Goal: Register for event/course: Sign up to attend an event or enroll in a course

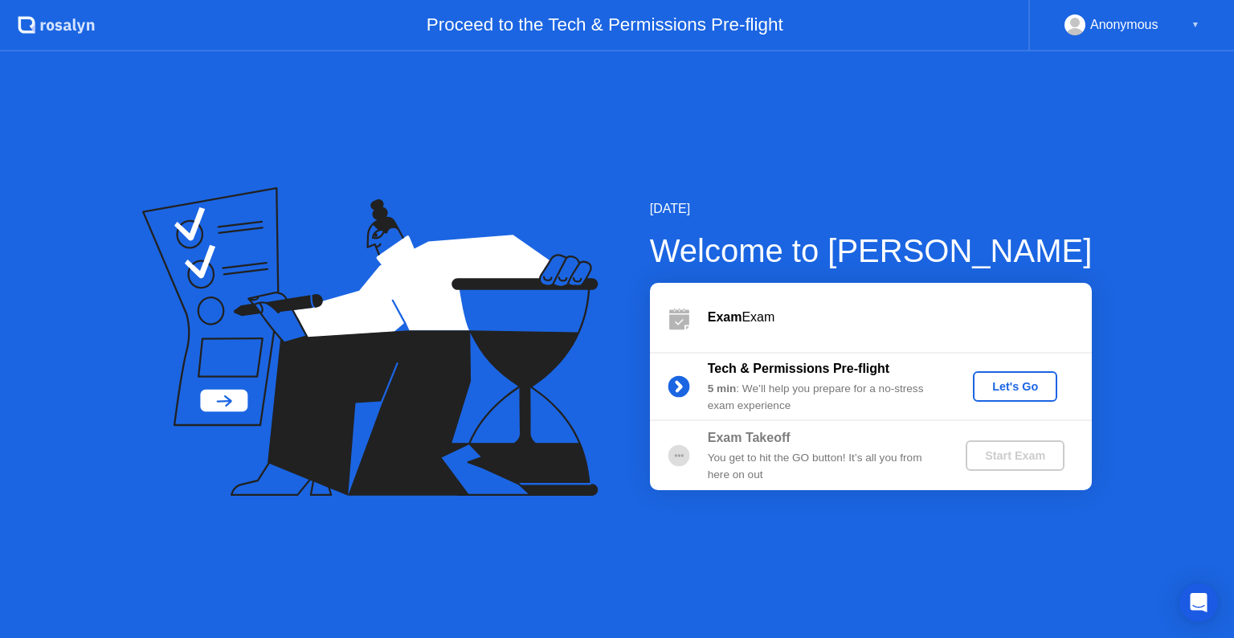
click at [1014, 387] on div "Let's Go" at bounding box center [1015, 386] width 72 height 13
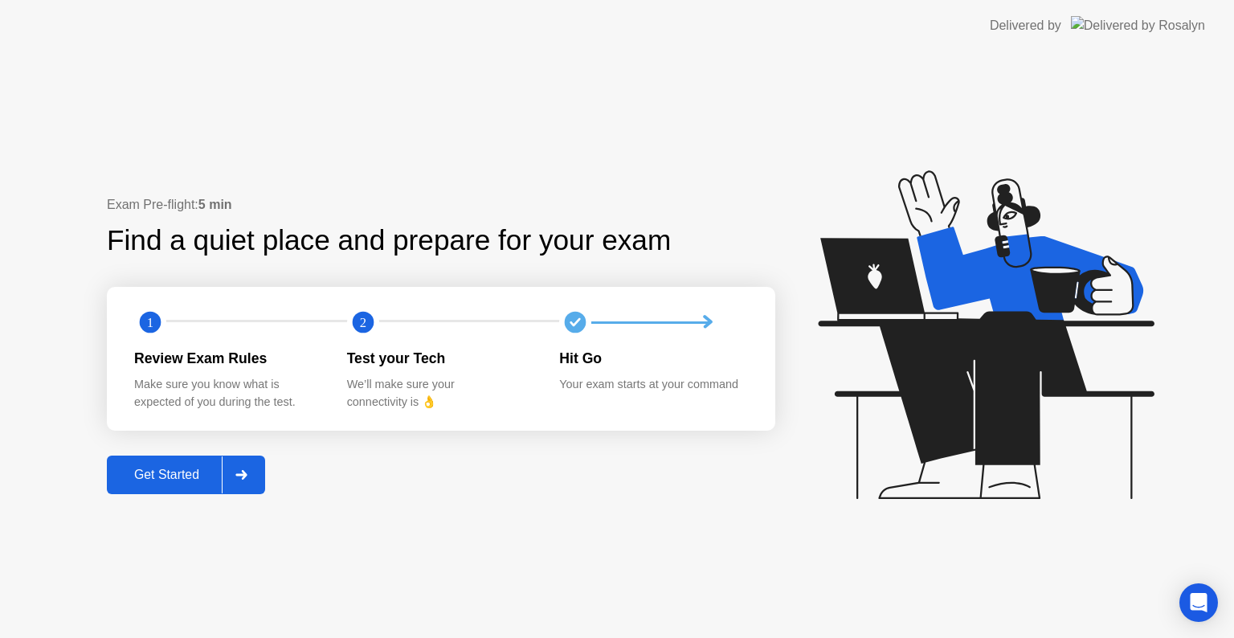
click at [149, 471] on div "Get Started" at bounding box center [167, 475] width 110 height 14
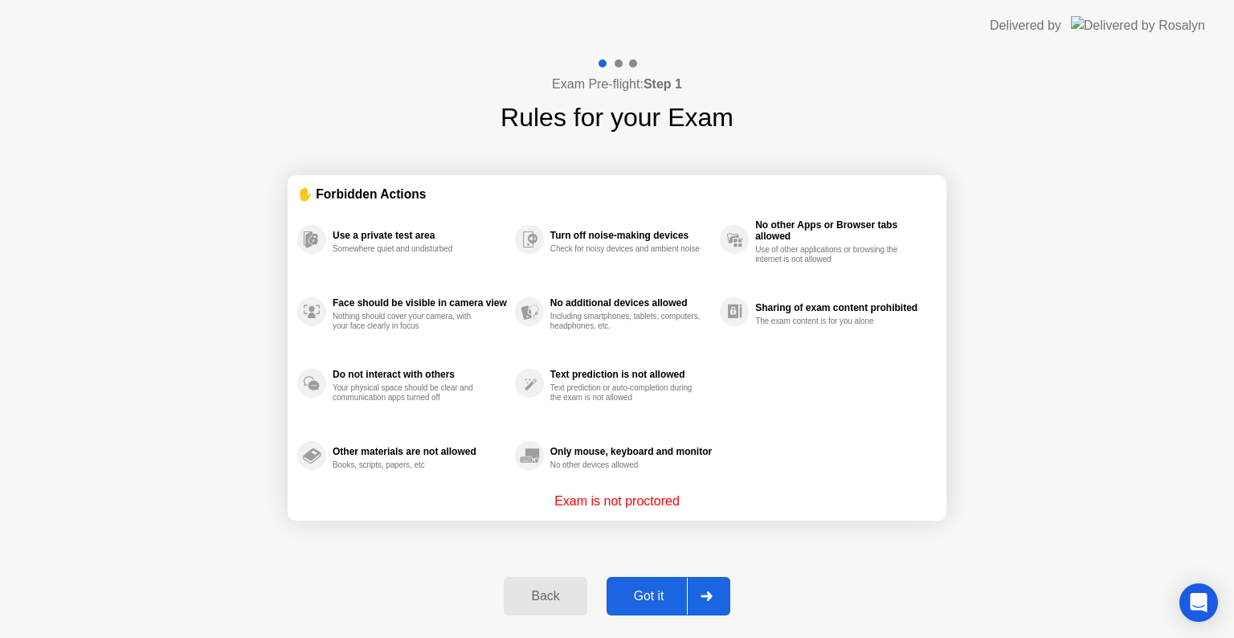
click at [627, 581] on button "Got it" at bounding box center [669, 596] width 124 height 39
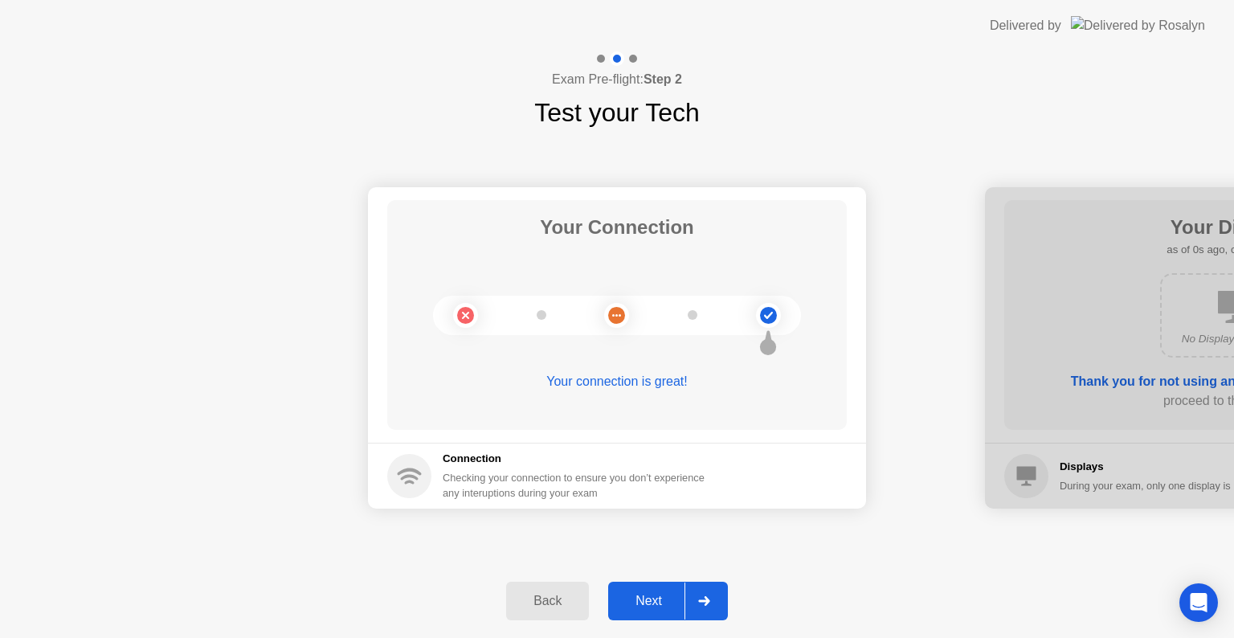
click at [627, 582] on button "Next" at bounding box center [668, 601] width 120 height 39
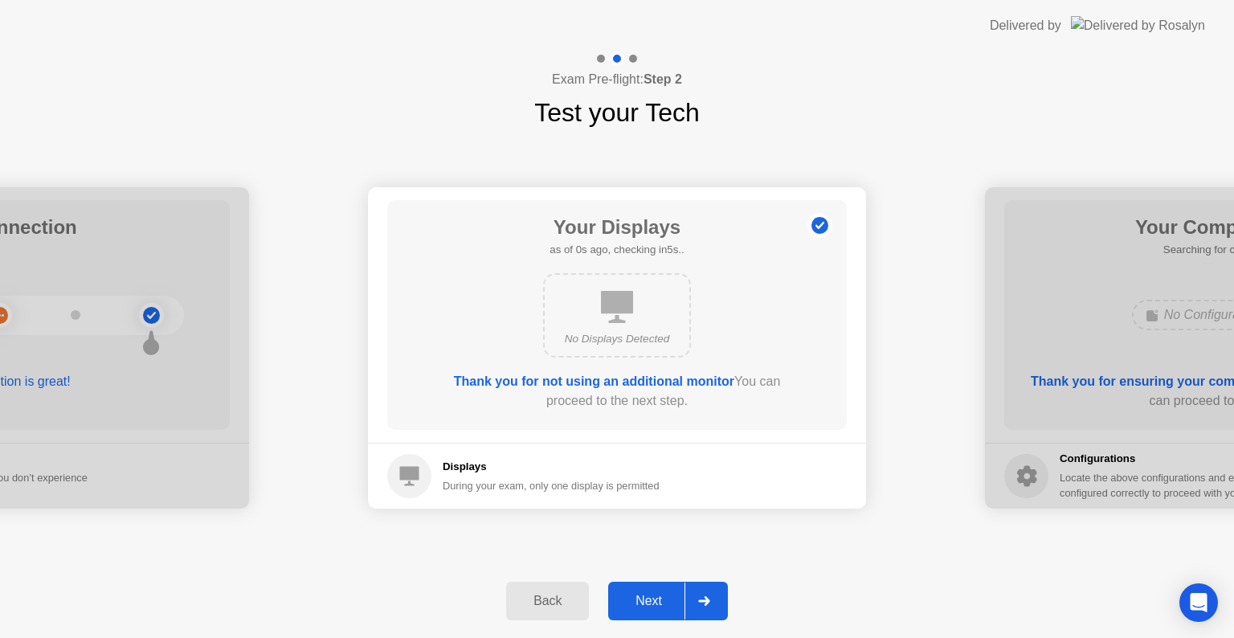
click at [627, 582] on button "Next" at bounding box center [668, 601] width 120 height 39
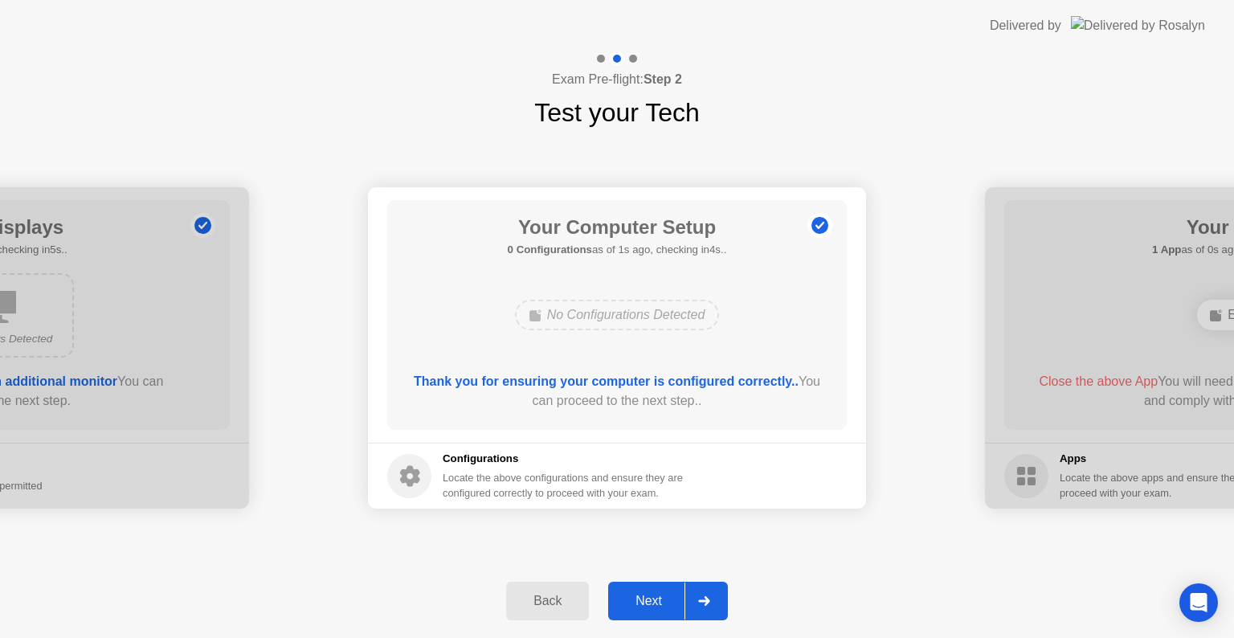
click at [630, 586] on button "Next" at bounding box center [668, 601] width 120 height 39
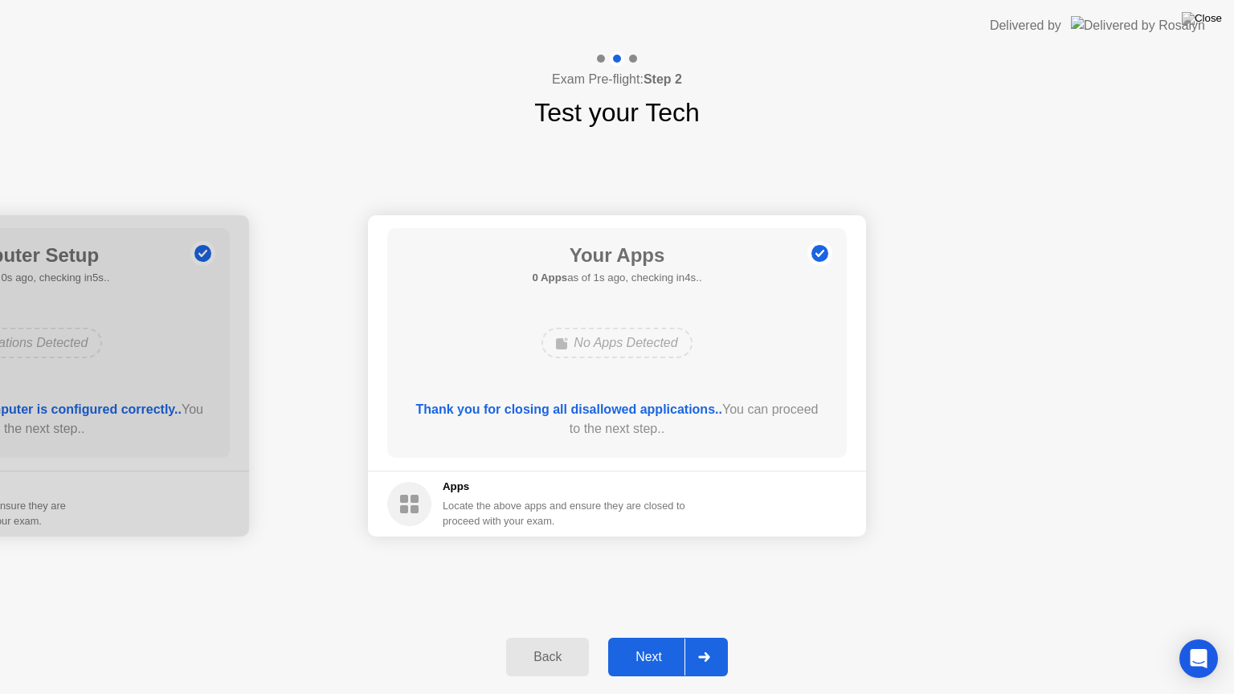
click at [633, 637] on button "Next" at bounding box center [668, 657] width 120 height 39
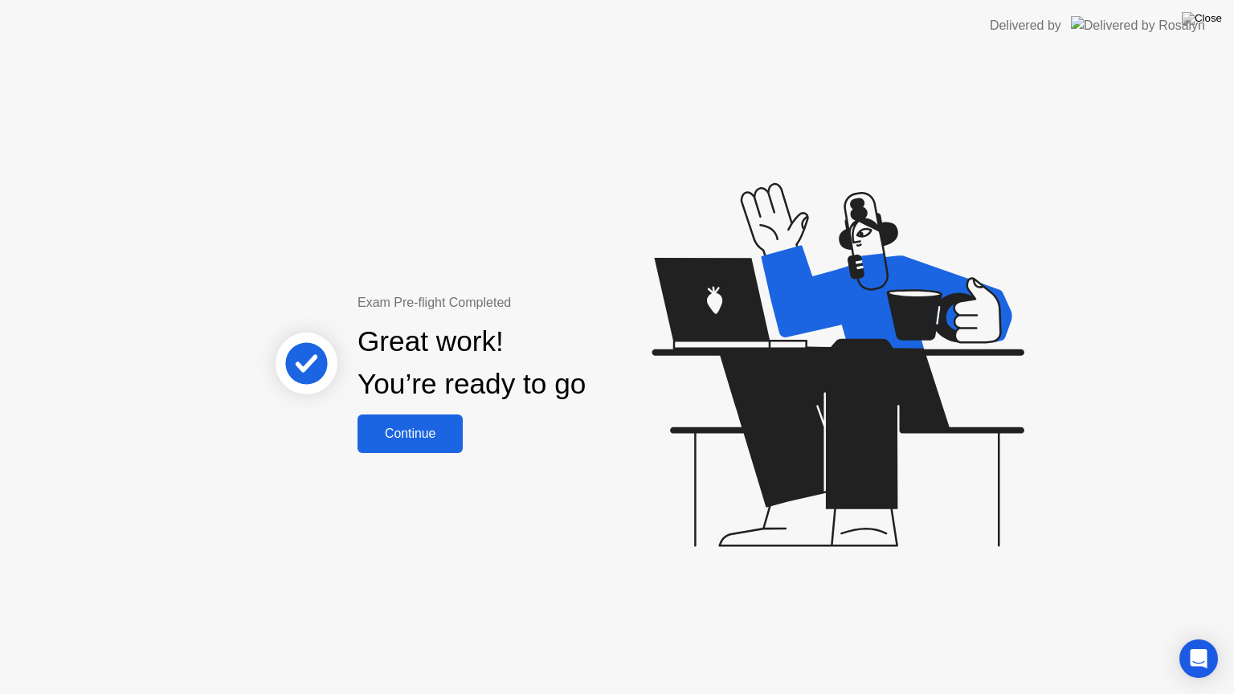
click at [405, 443] on button "Continue" at bounding box center [410, 434] width 105 height 39
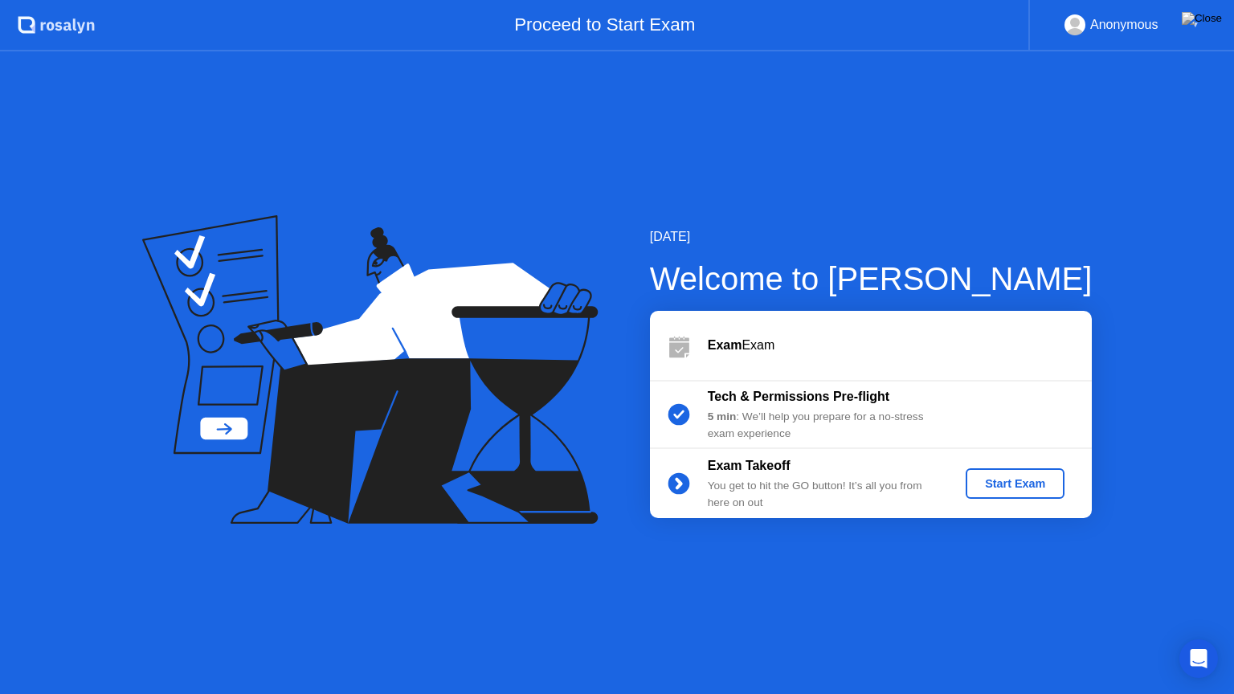
click at [1040, 483] on div "Start Exam" at bounding box center [1015, 483] width 86 height 13
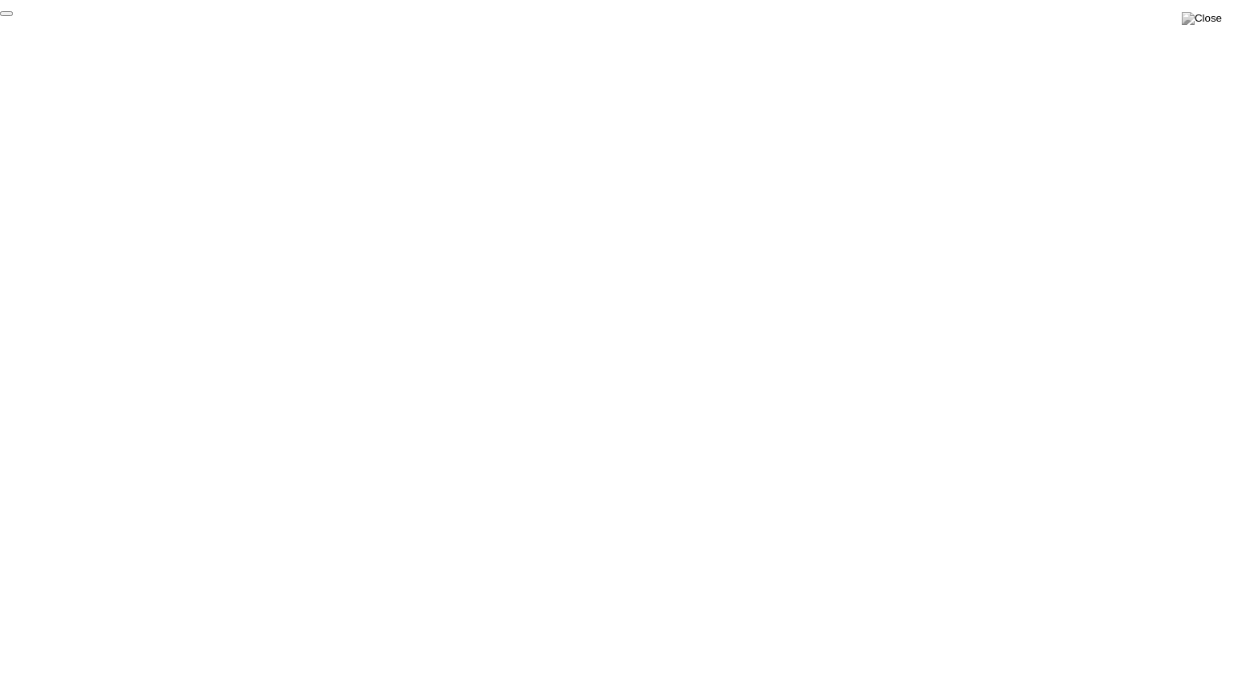
click div "End Proctoring Session"
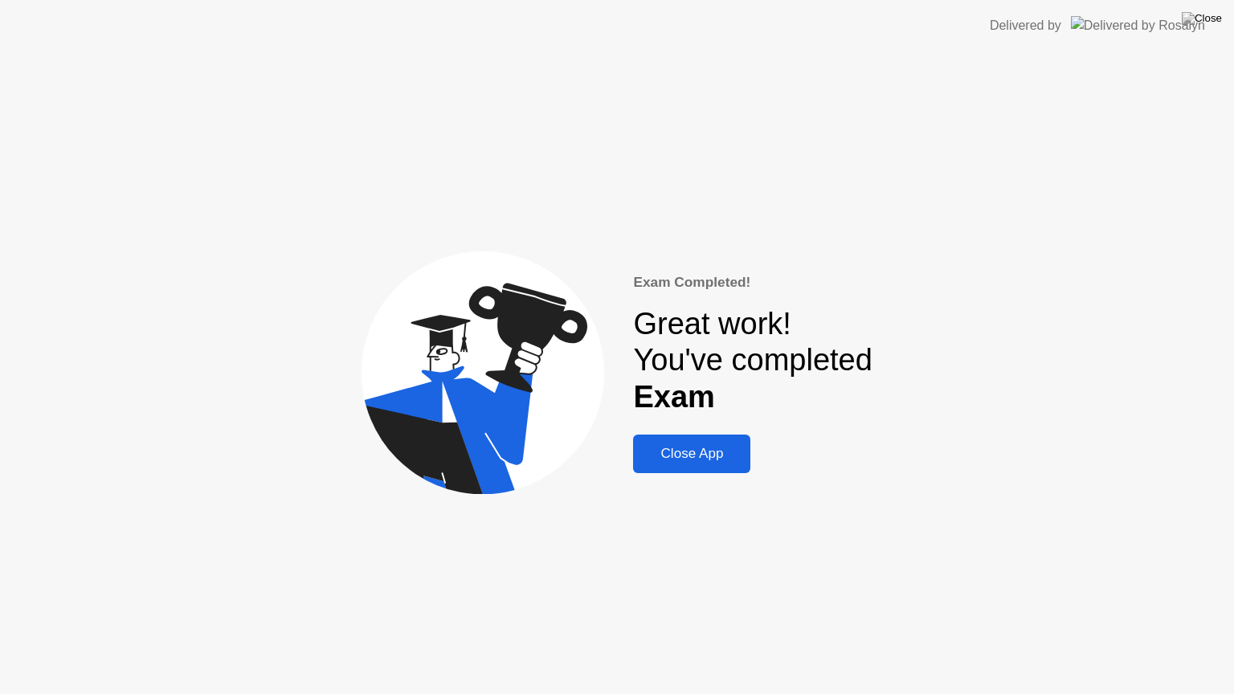
click at [735, 462] on div "Close App" at bounding box center [692, 454] width 108 height 16
